Goal: Find specific page/section: Find specific page/section

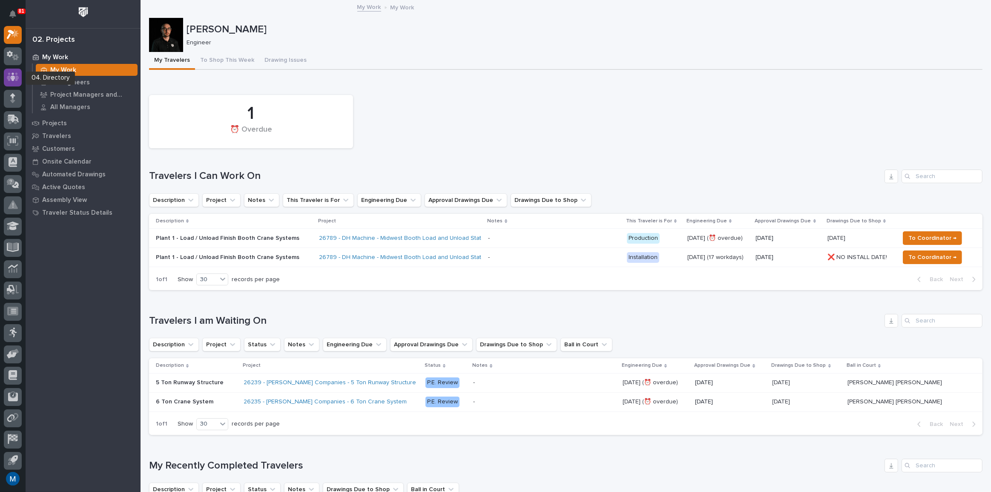
click at [16, 77] on icon at bounding box center [13, 77] width 12 height 9
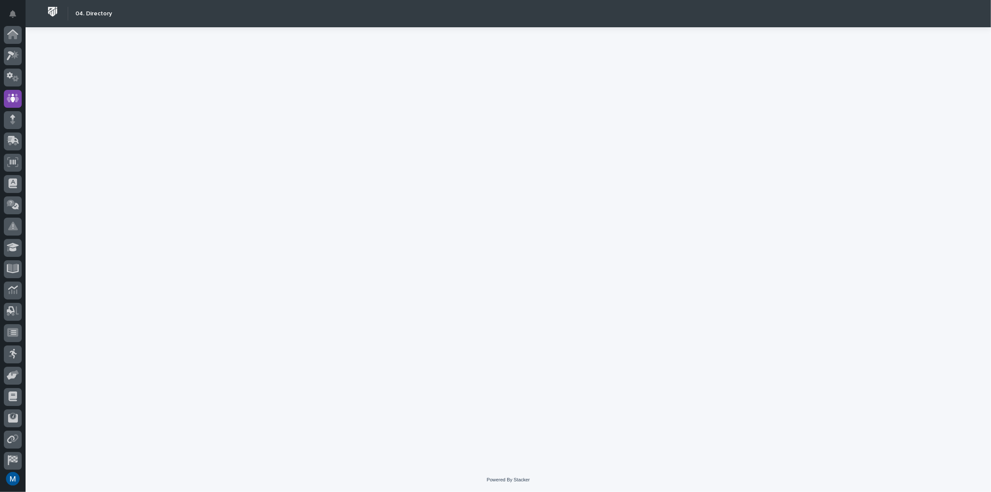
scroll to position [46, 0]
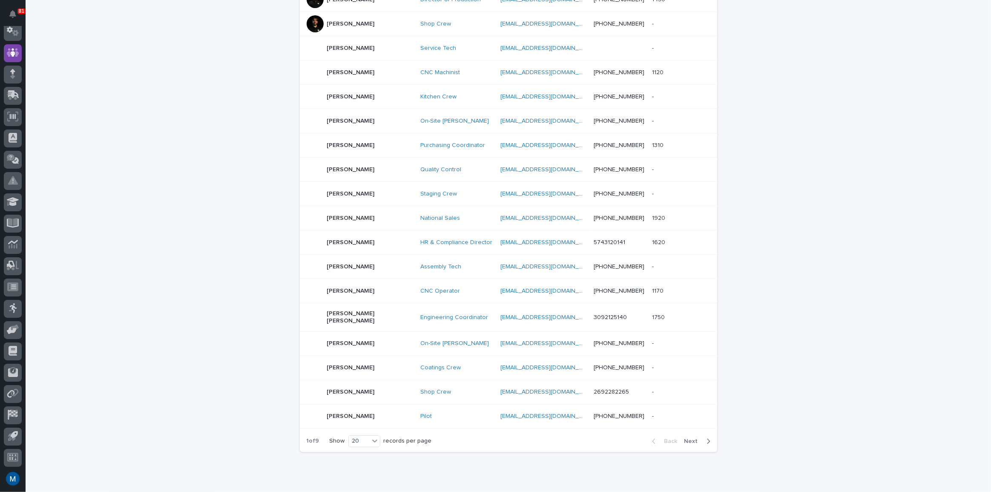
scroll to position [285, 0]
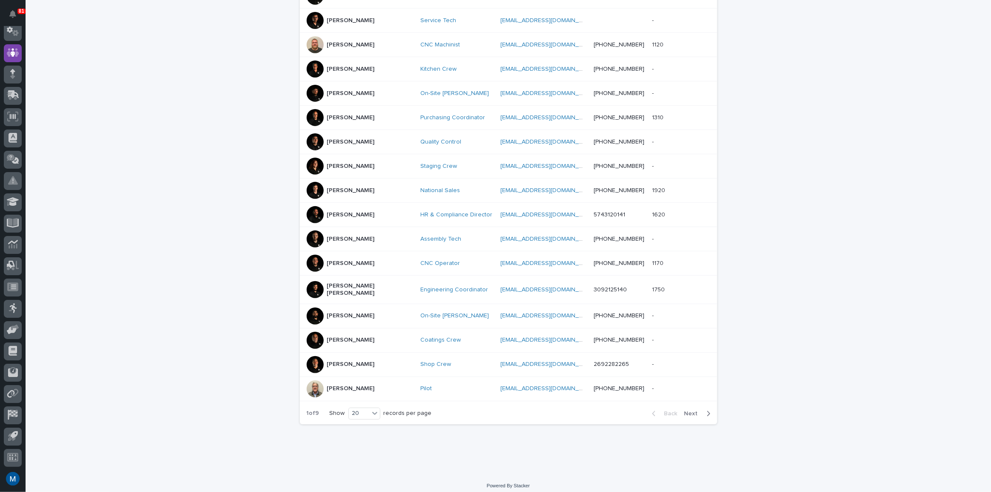
click at [703, 410] on div "button" at bounding box center [706, 414] width 7 height 8
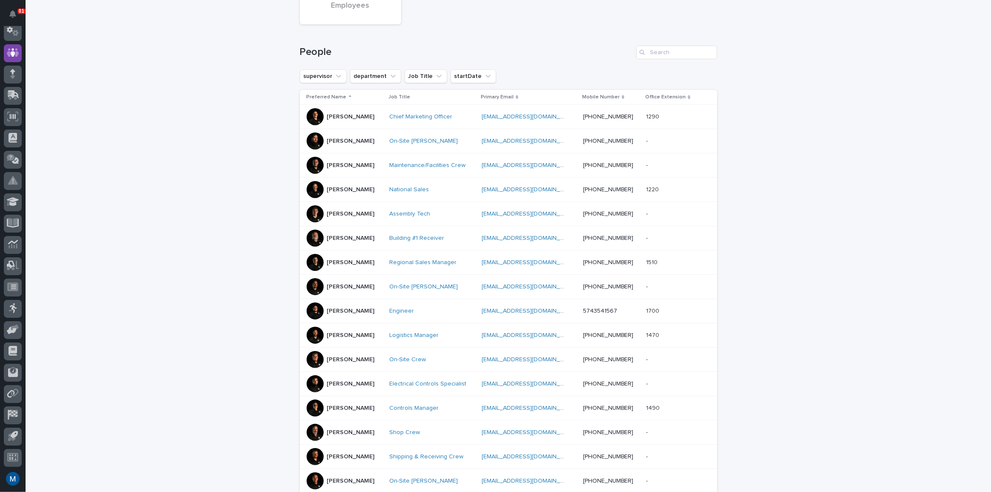
scroll to position [285, 0]
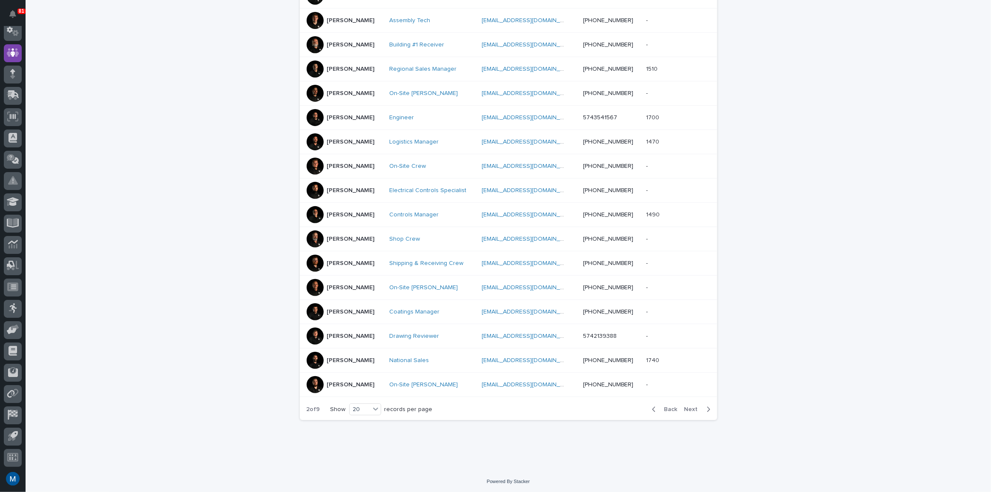
click at [656, 406] on div "button" at bounding box center [655, 410] width 7 height 8
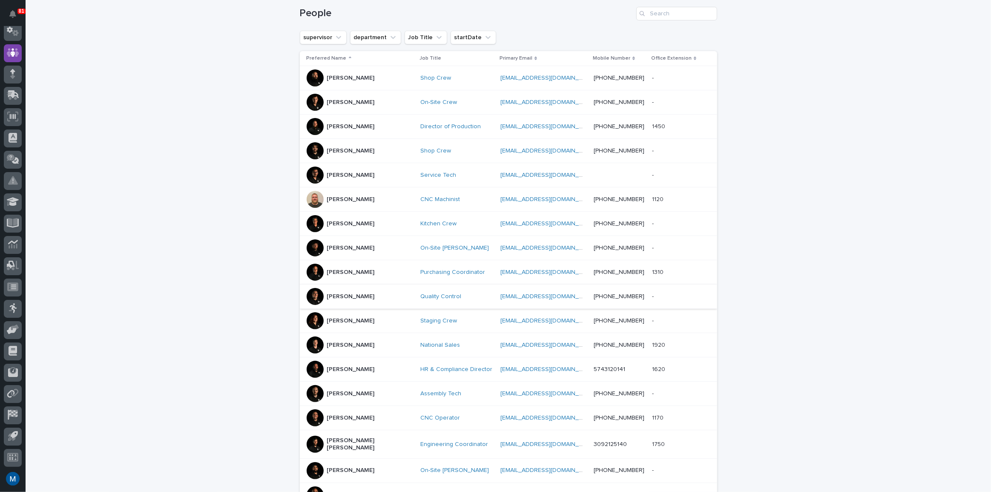
scroll to position [285, 0]
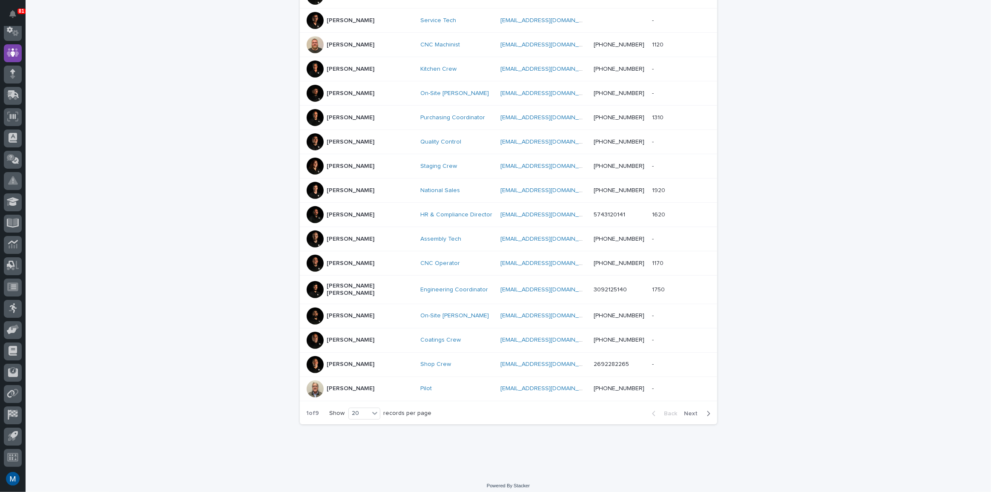
click at [688, 411] on span "Next" at bounding box center [694, 414] width 19 height 6
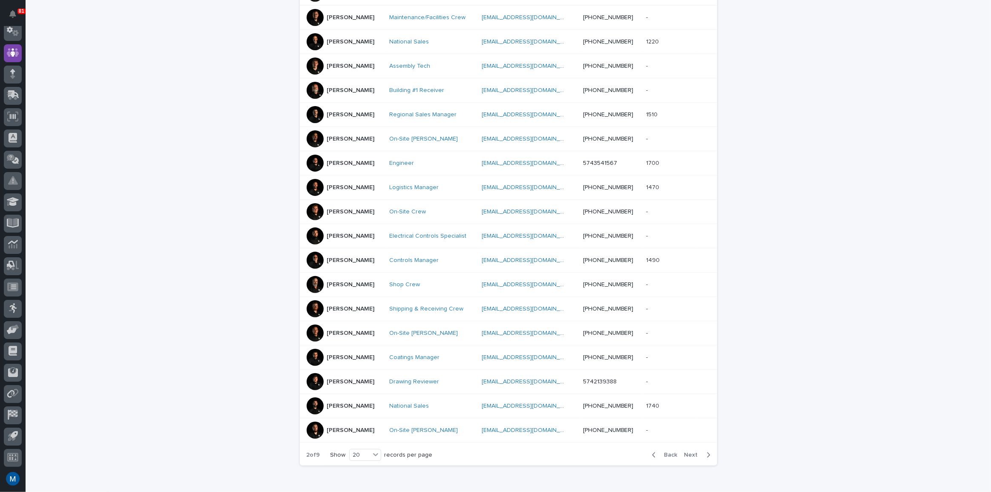
scroll to position [247, 0]
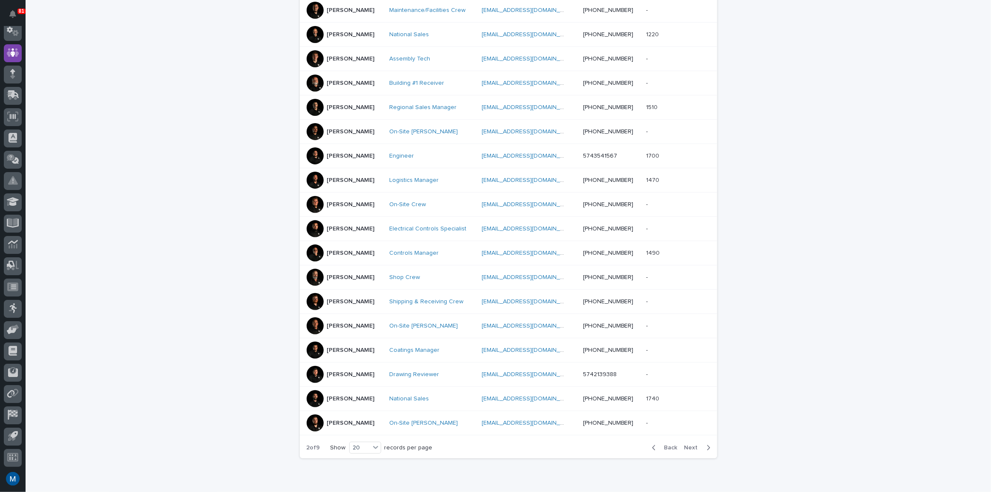
click at [690, 446] on span "Next" at bounding box center [694, 448] width 19 height 6
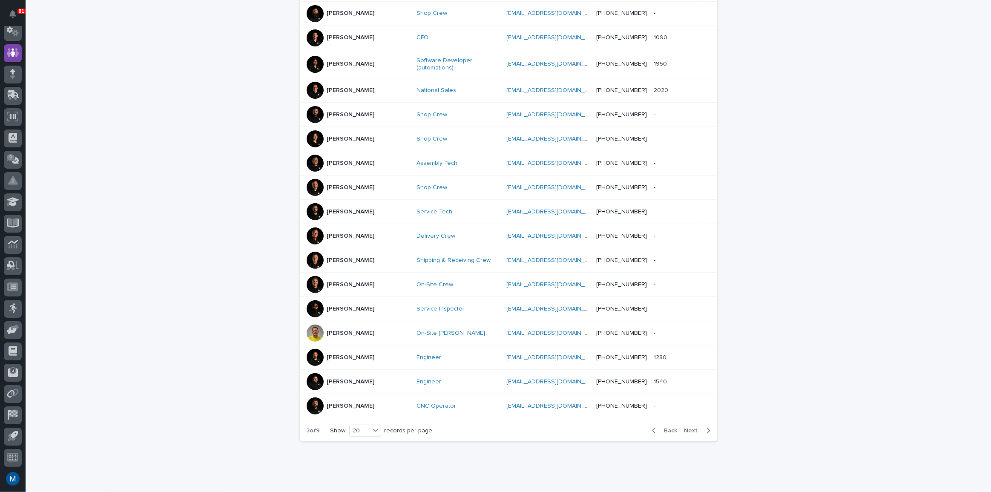
scroll to position [290, 0]
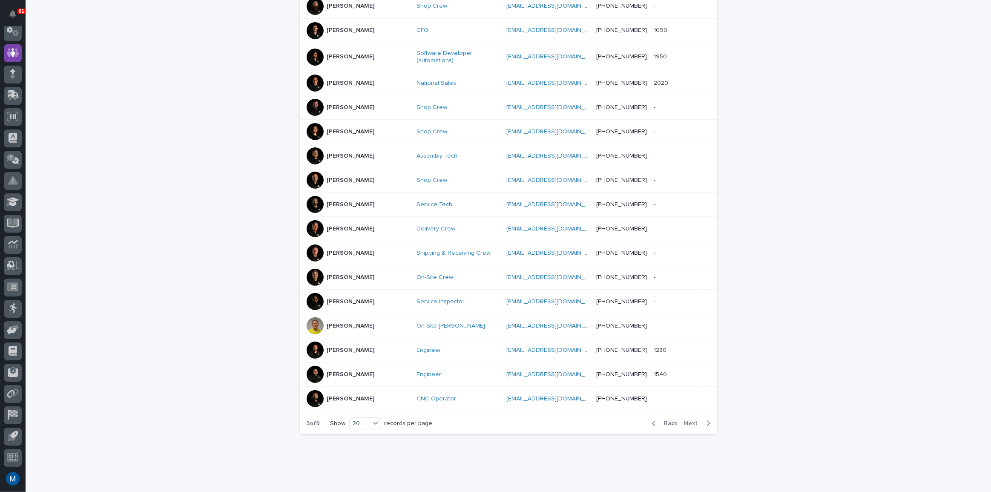
click at [686, 420] on span "Next" at bounding box center [694, 423] width 19 height 6
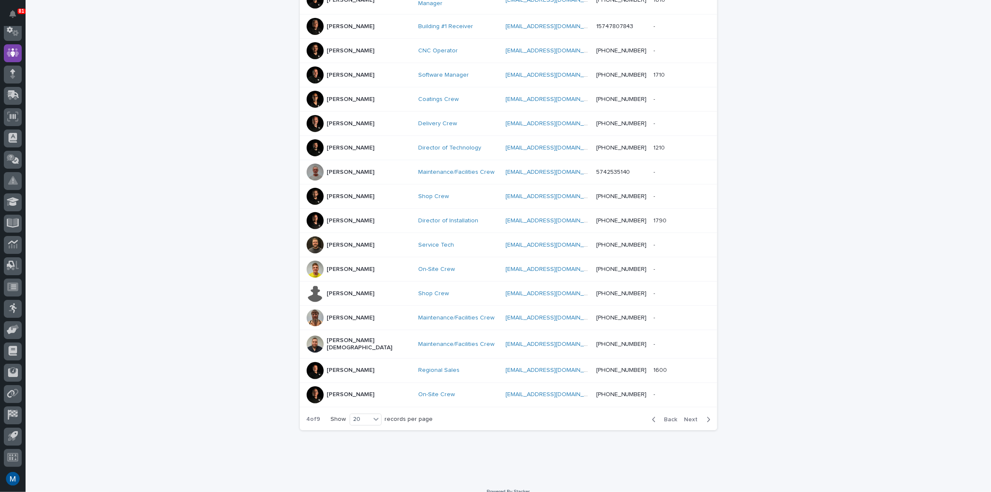
scroll to position [285, 0]
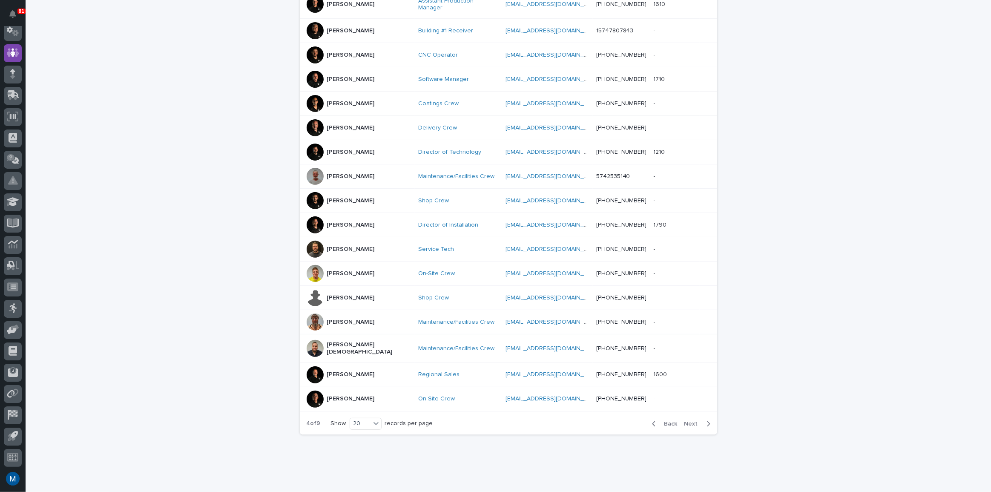
click at [693, 421] on span "Next" at bounding box center [694, 424] width 19 height 6
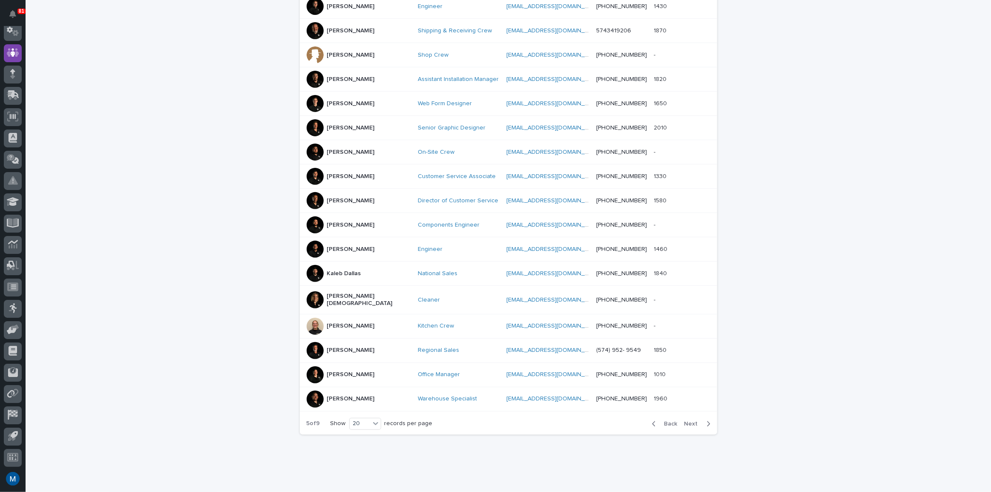
click at [693, 421] on span "Next" at bounding box center [694, 424] width 19 height 6
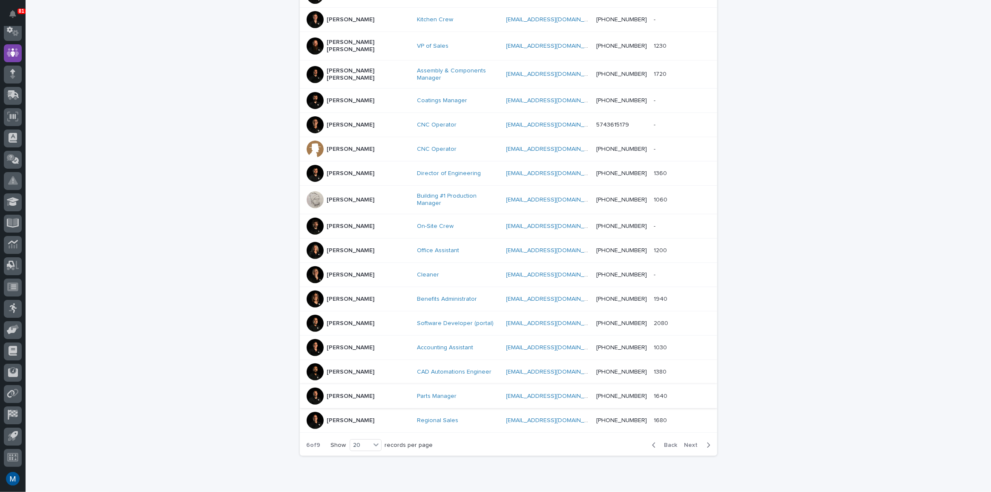
scroll to position [290, 0]
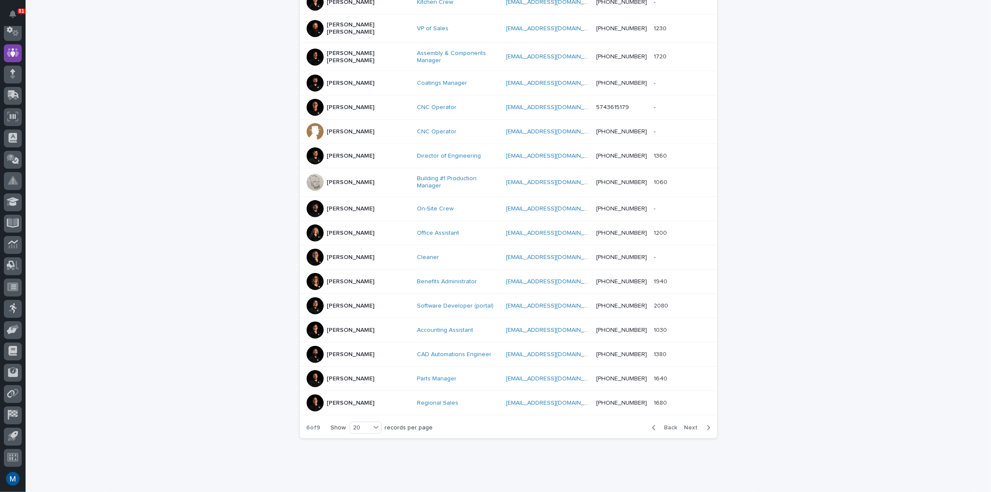
click at [686, 425] on span "Next" at bounding box center [694, 428] width 19 height 6
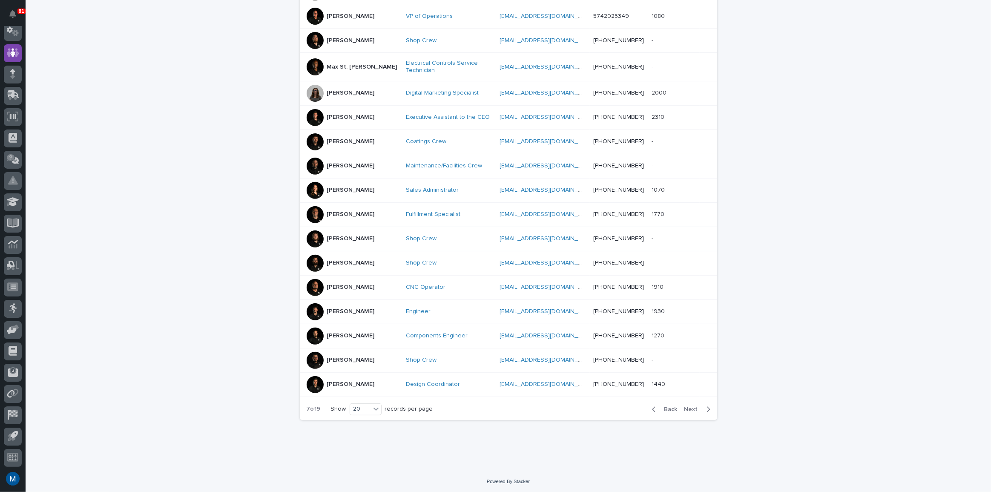
scroll to position [288, 0]
click at [686, 414] on div "Back Next" at bounding box center [681, 410] width 72 height 21
click at [688, 409] on span "Next" at bounding box center [694, 411] width 19 height 6
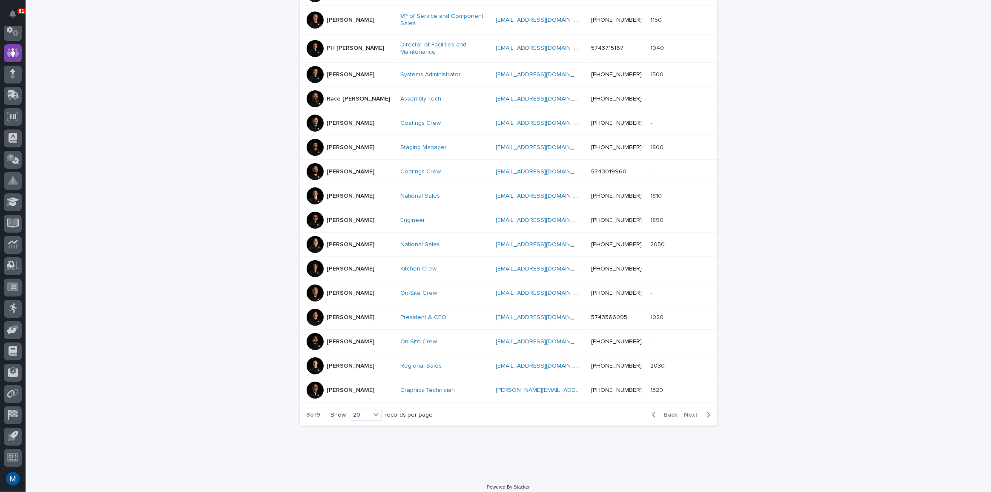
scroll to position [290, 0]
click at [330, 270] on div "[PERSON_NAME]" at bounding box center [351, 267] width 48 height 14
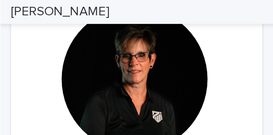
scroll to position [64, 0]
